Goal: Task Accomplishment & Management: Manage account settings

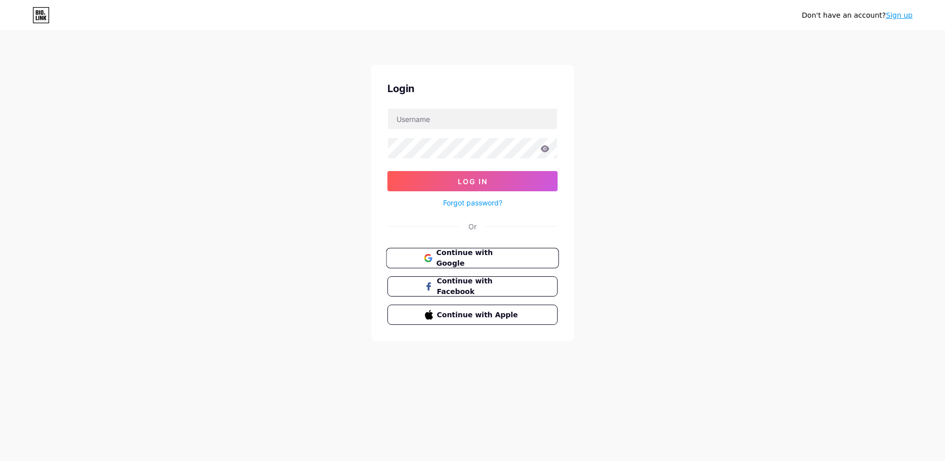
click at [484, 259] on span "Continue with Google" at bounding box center [478, 259] width 85 height 22
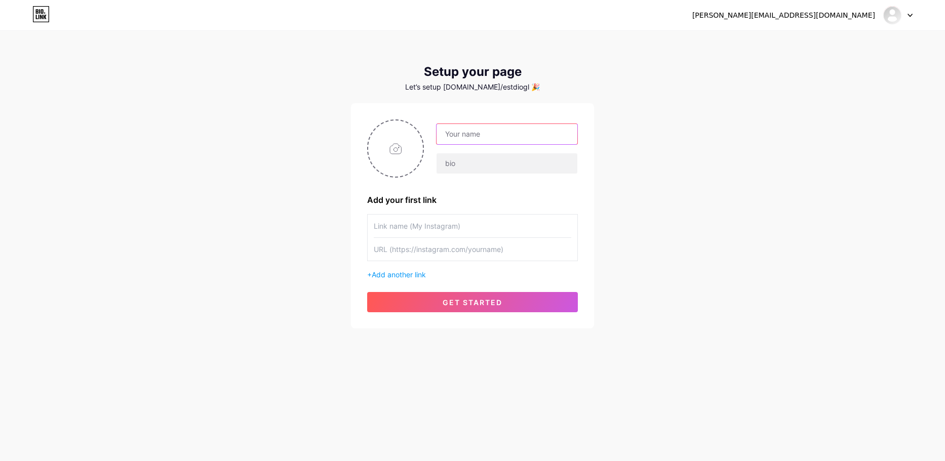
click at [500, 138] on input "text" at bounding box center [506, 134] width 141 height 20
type input "GLA"
type input "C"
click at [500, 138] on input "GLA" at bounding box center [506, 134] width 141 height 20
type input "GLA Comunicação Digital"
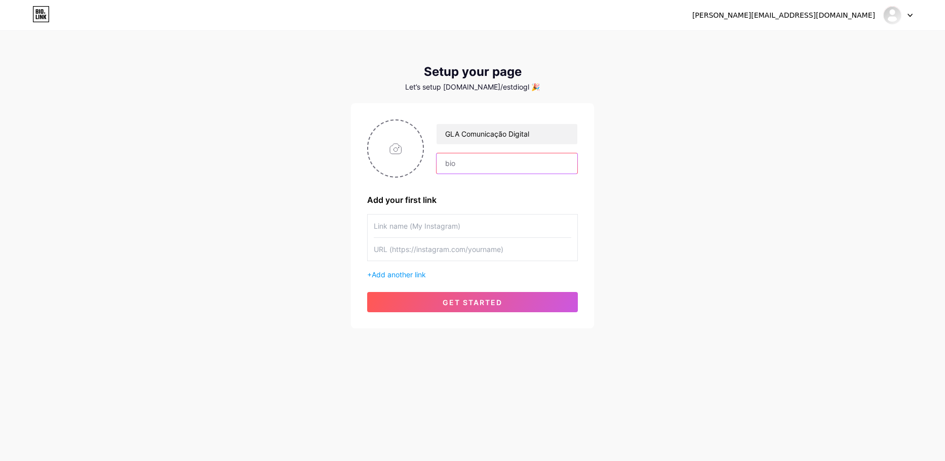
click at [489, 168] on input "text" at bounding box center [506, 163] width 141 height 20
paste input "📲Vídeos, design de marca e estratégia personalizada 💜Criatividade pra sua marca…"
type input "📲Vídeos, design de marca e estratégia personalizada 💜Criatividade pra sua marca…"
click at [449, 228] on input "text" at bounding box center [472, 226] width 197 height 23
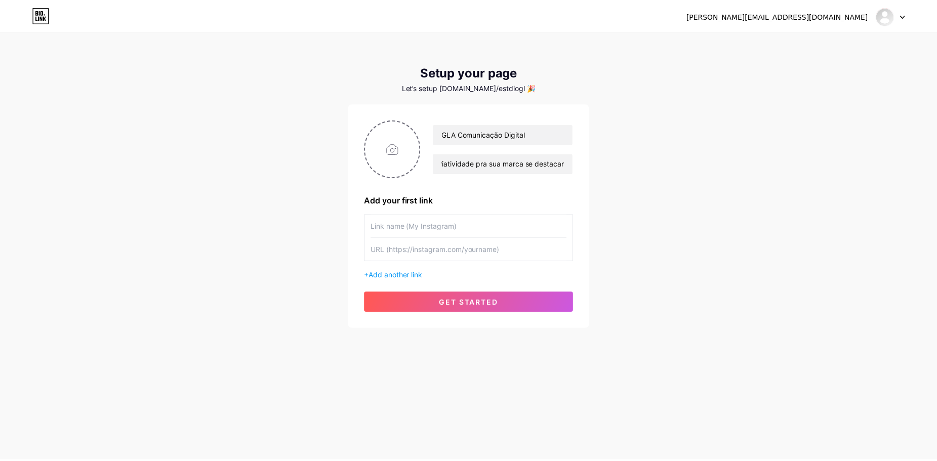
scroll to position [0, 0]
click at [417, 151] on input "file" at bounding box center [395, 148] width 55 height 56
type input "C:\fakepath\Logo roxo.png"
click at [477, 229] on input "text" at bounding box center [472, 226] width 197 height 23
type input "Chame aqui"
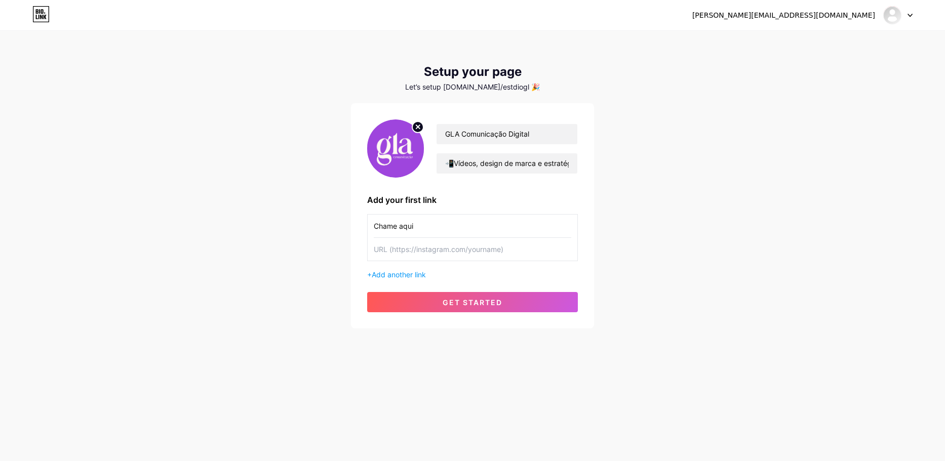
click at [461, 253] on input "text" at bounding box center [472, 249] width 197 height 23
paste input "[URL][DOMAIN_NAME]"
type input "[URL][DOMAIN_NAME]"
click at [458, 297] on button "get started" at bounding box center [472, 302] width 211 height 20
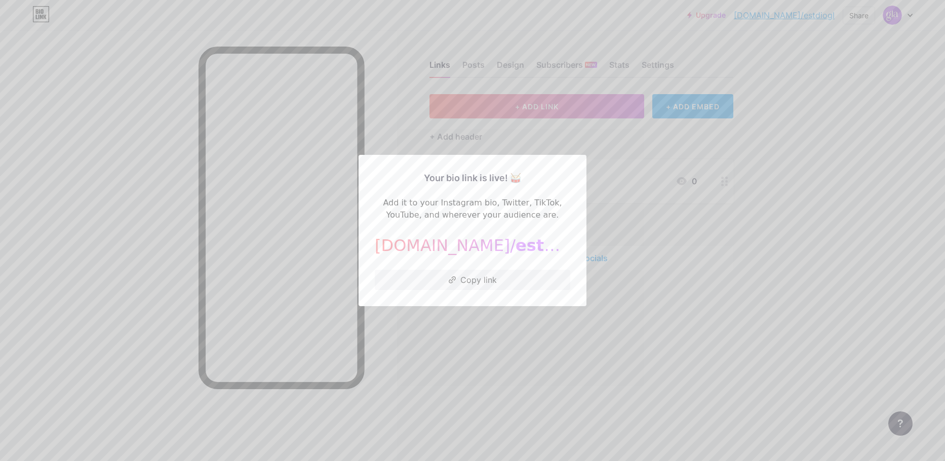
click at [548, 134] on div at bounding box center [472, 230] width 945 height 461
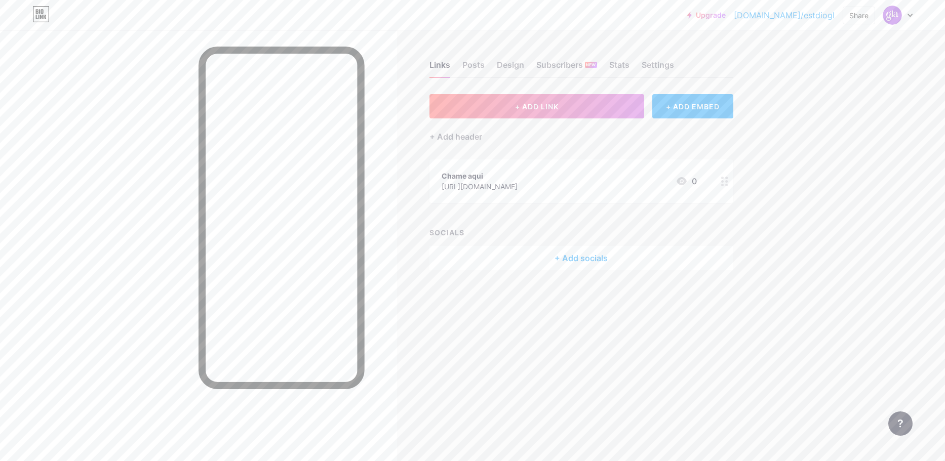
click at [471, 56] on div "Links Posts Design Subscribers NEW Stats Settings" at bounding box center [581, 60] width 304 height 35
click at [477, 60] on div "Posts" at bounding box center [473, 68] width 22 height 18
click at [506, 69] on div "Design" at bounding box center [510, 68] width 27 height 18
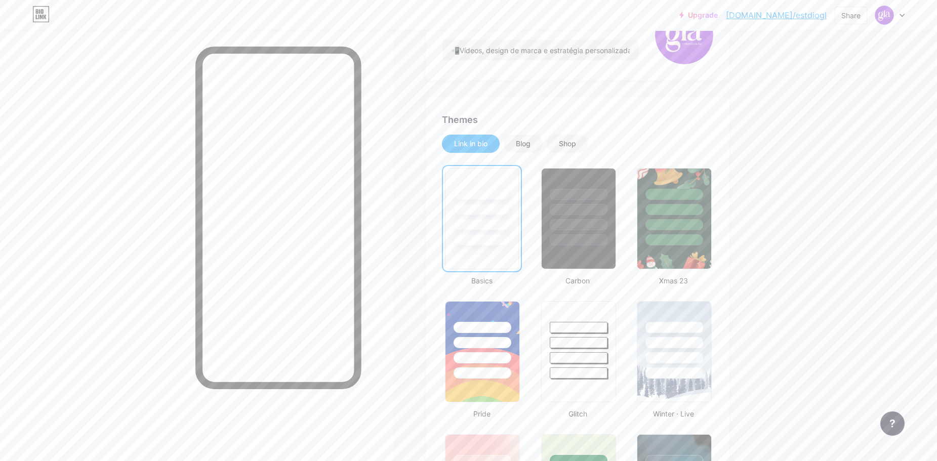
scroll to position [152, 0]
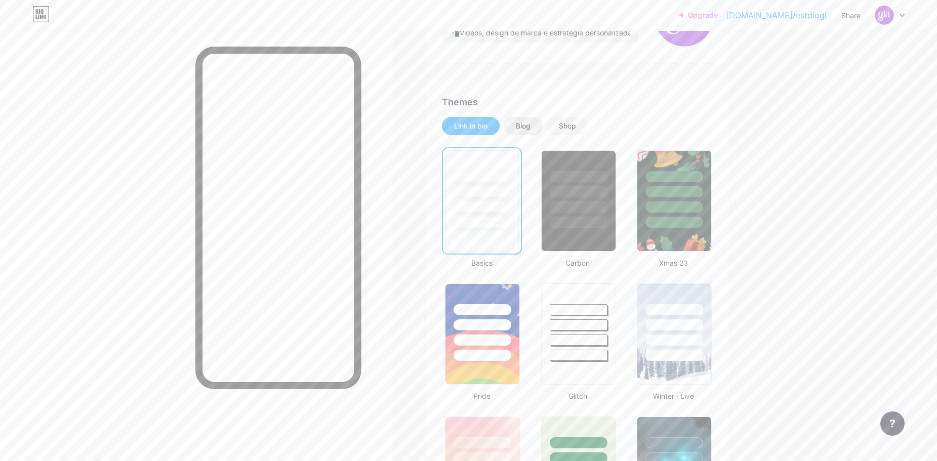
click at [531, 125] on div "Blog" at bounding box center [523, 126] width 15 height 10
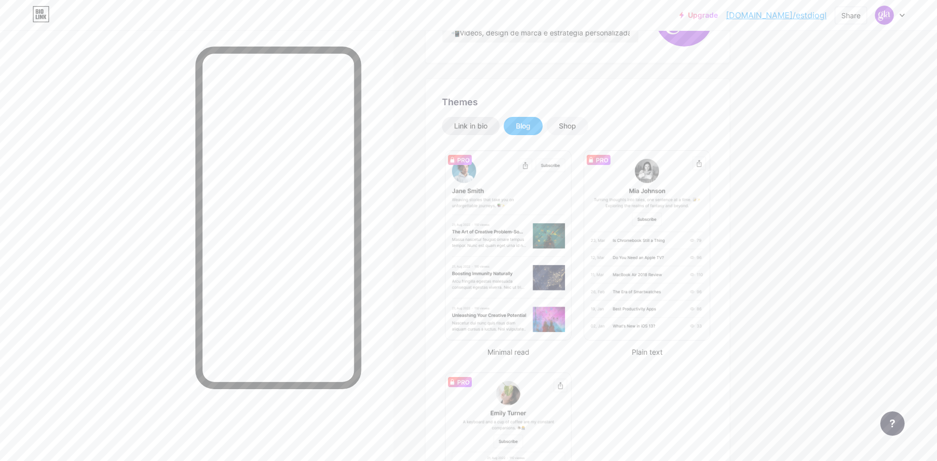
click at [477, 123] on div "Link in bio" at bounding box center [470, 126] width 33 height 10
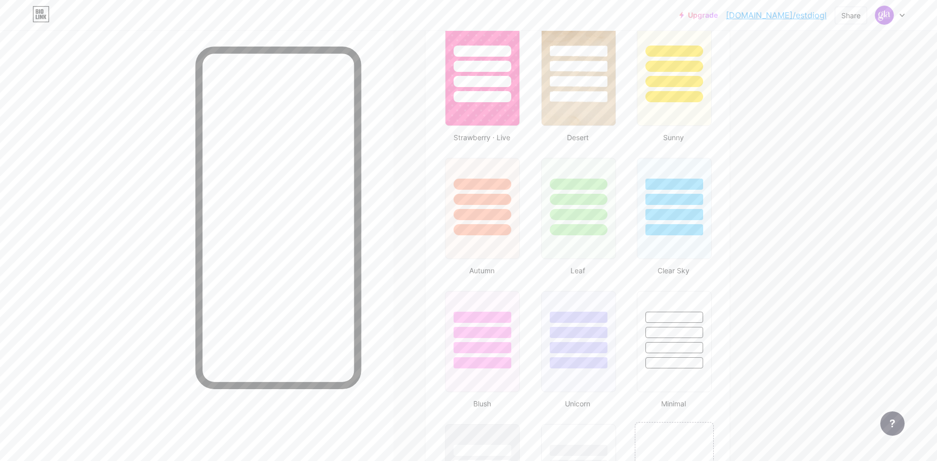
scroll to position [861, 0]
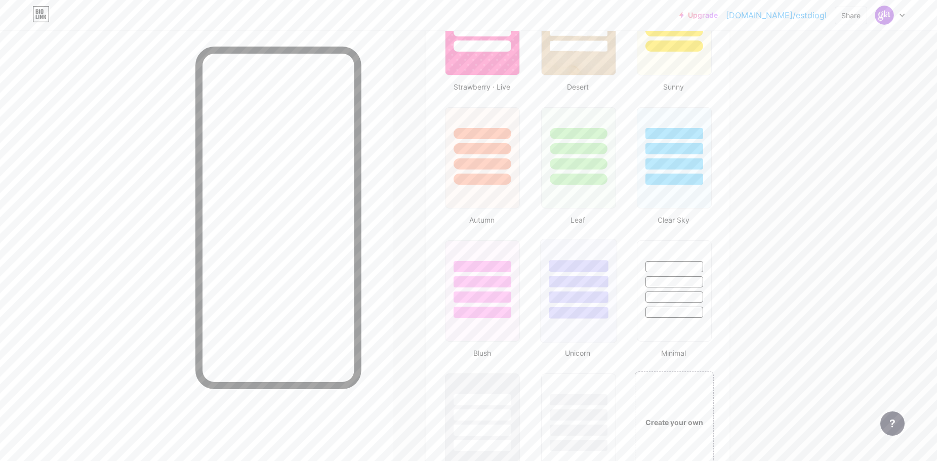
click at [593, 286] on div at bounding box center [578, 282] width 59 height 12
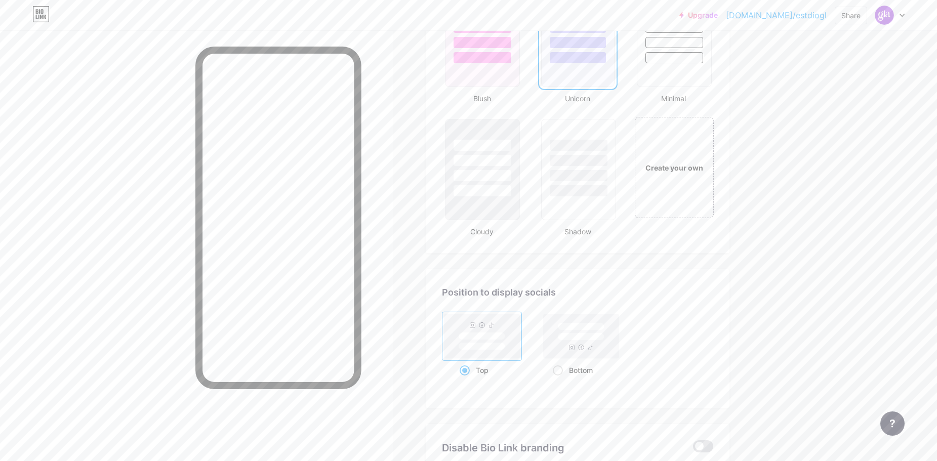
scroll to position [1164, 0]
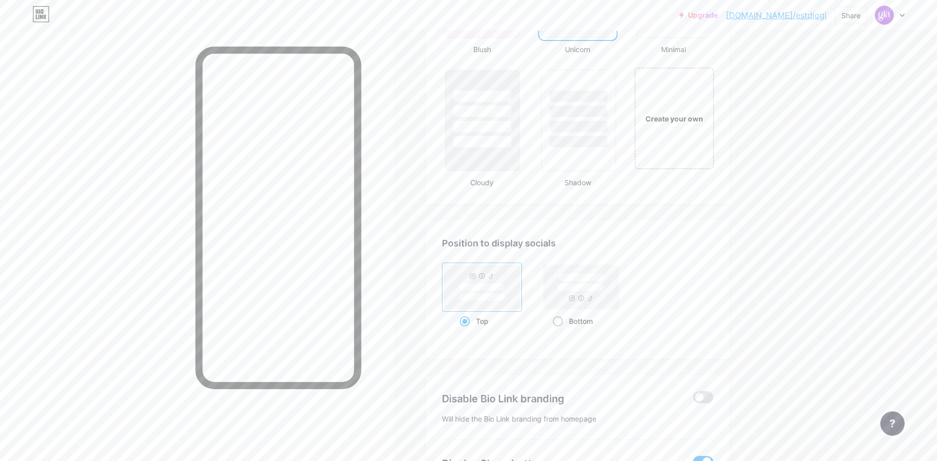
click at [567, 315] on div "Bottom" at bounding box center [581, 321] width 56 height 19
click at [559, 331] on input "Bottom" at bounding box center [556, 334] width 7 height 7
radio input "true"
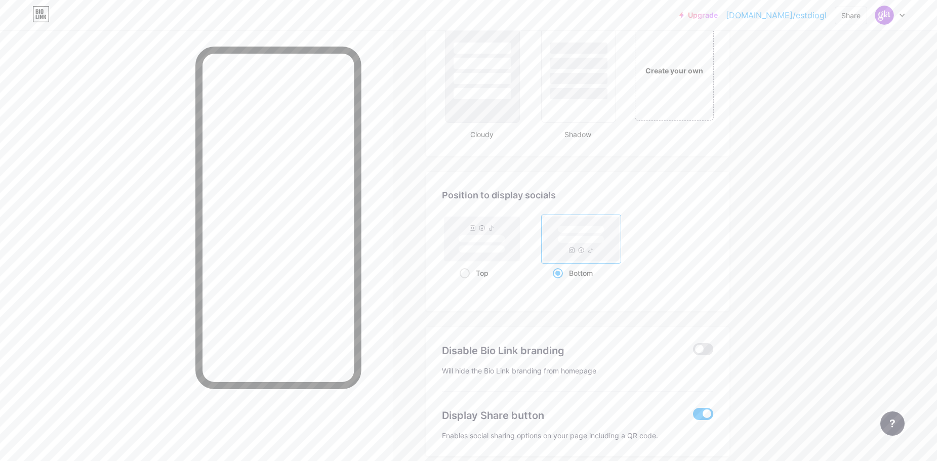
scroll to position [1259, 0]
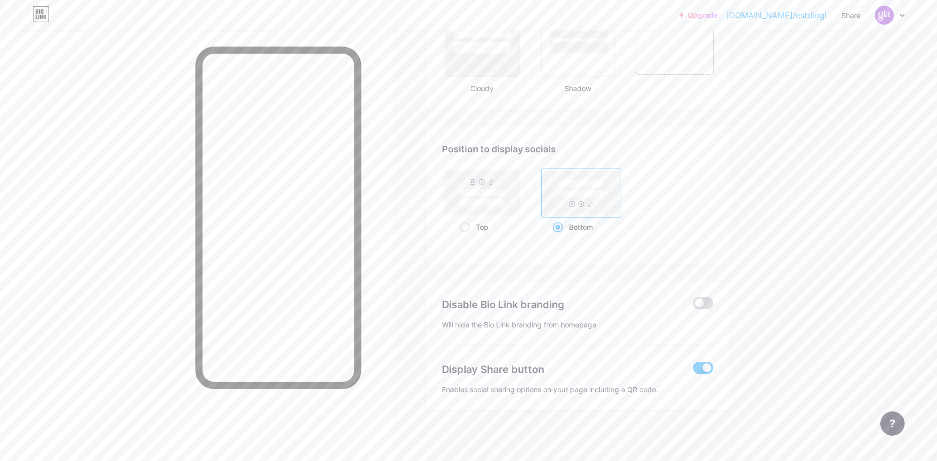
click at [709, 305] on span at bounding box center [703, 303] width 20 height 12
click at [693, 306] on input "checkbox" at bounding box center [693, 306] width 0 height 0
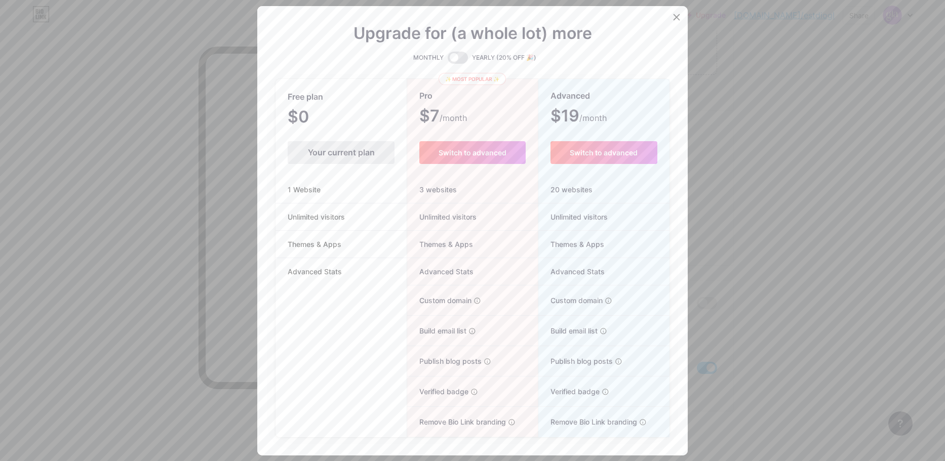
click at [766, 211] on div at bounding box center [472, 230] width 945 height 461
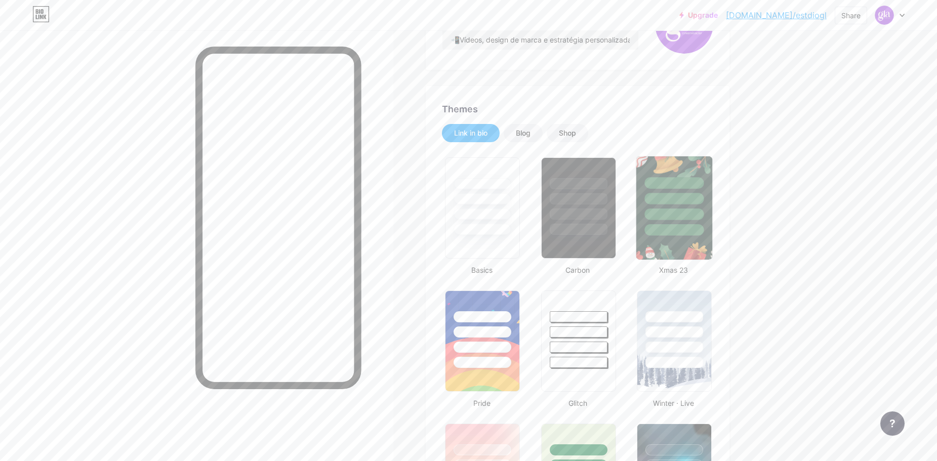
scroll to position [0, 0]
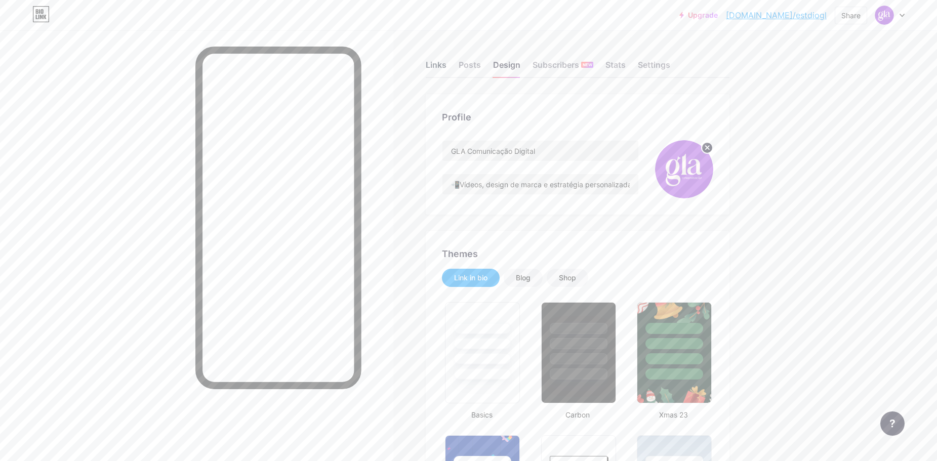
click at [438, 63] on div "Links" at bounding box center [436, 68] width 21 height 18
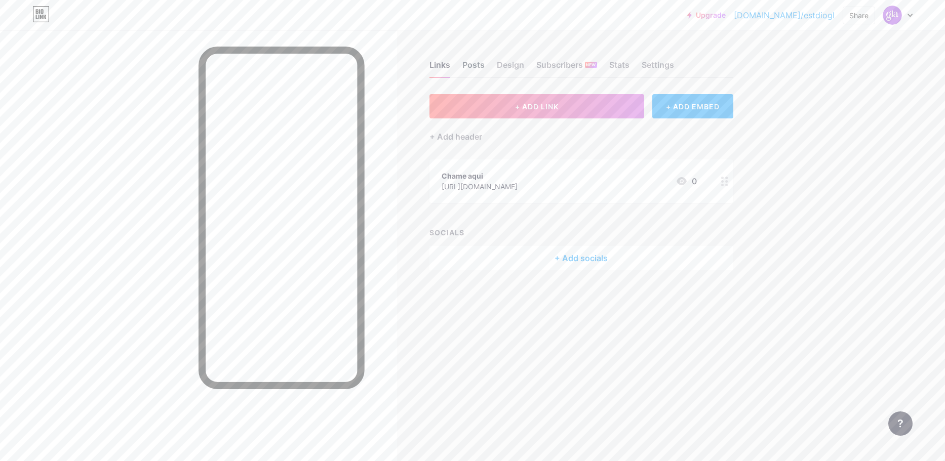
click at [480, 65] on div "Posts" at bounding box center [473, 68] width 22 height 18
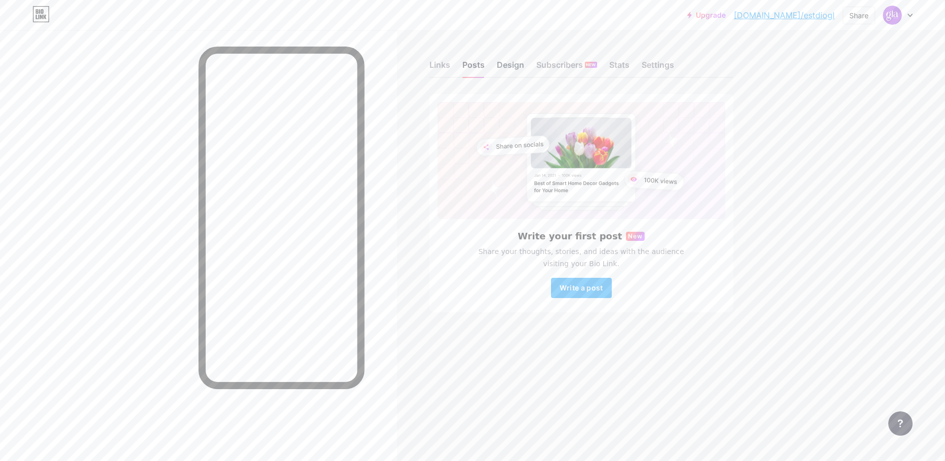
click at [505, 63] on div "Design" at bounding box center [510, 68] width 27 height 18
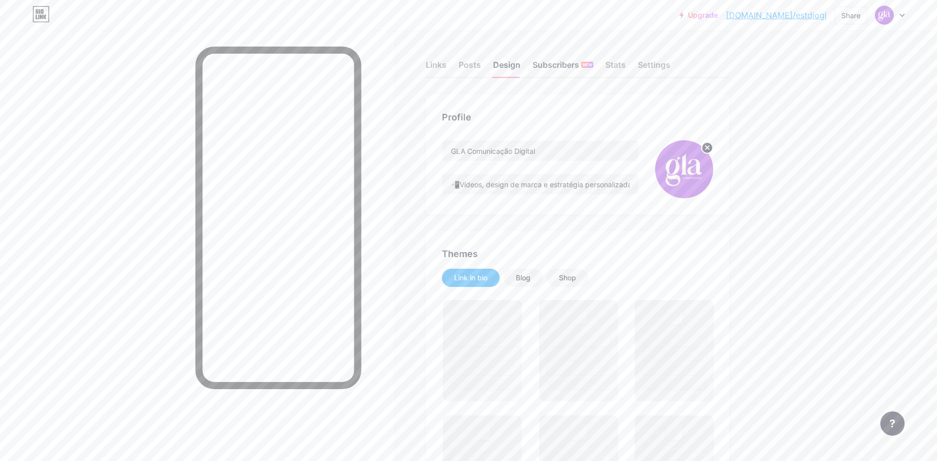
click at [535, 63] on div "Subscribers NEW" at bounding box center [563, 68] width 61 height 18
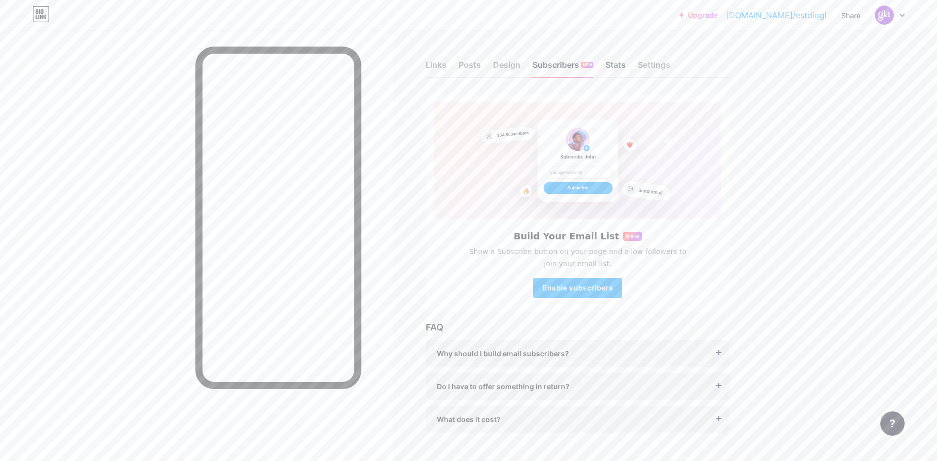
click at [626, 66] on div "Stats" at bounding box center [615, 68] width 20 height 18
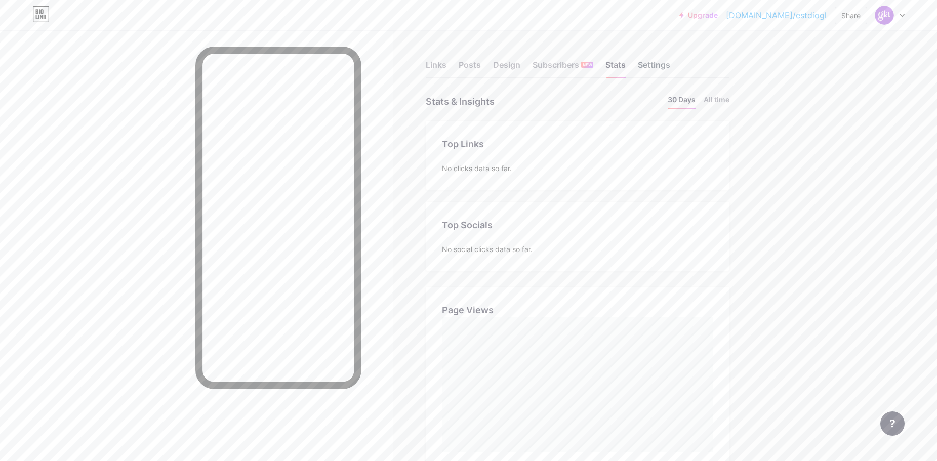
click at [665, 74] on div "Settings" at bounding box center [654, 68] width 32 height 18
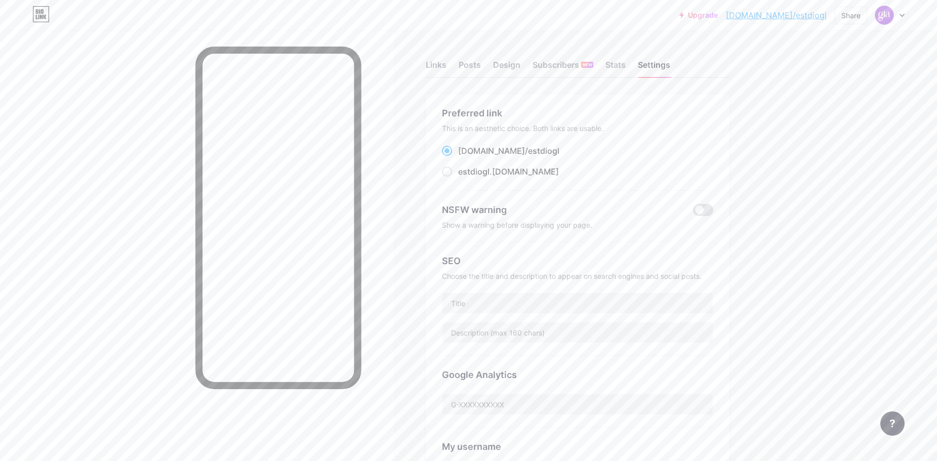
drag, startPoint x: 540, startPoint y: 152, endPoint x: 459, endPoint y: 152, distance: 81.0
click at [459, 152] on div "[DOMAIN_NAME]/ estdiogl" at bounding box center [577, 151] width 271 height 13
click at [580, 131] on div "This is an aesthetic choice. Both links are usable." at bounding box center [577, 128] width 271 height 9
click at [805, 17] on link "[DOMAIN_NAME]/estdiogl" at bounding box center [776, 15] width 101 height 12
